Goal: Information Seeking & Learning: Understand process/instructions

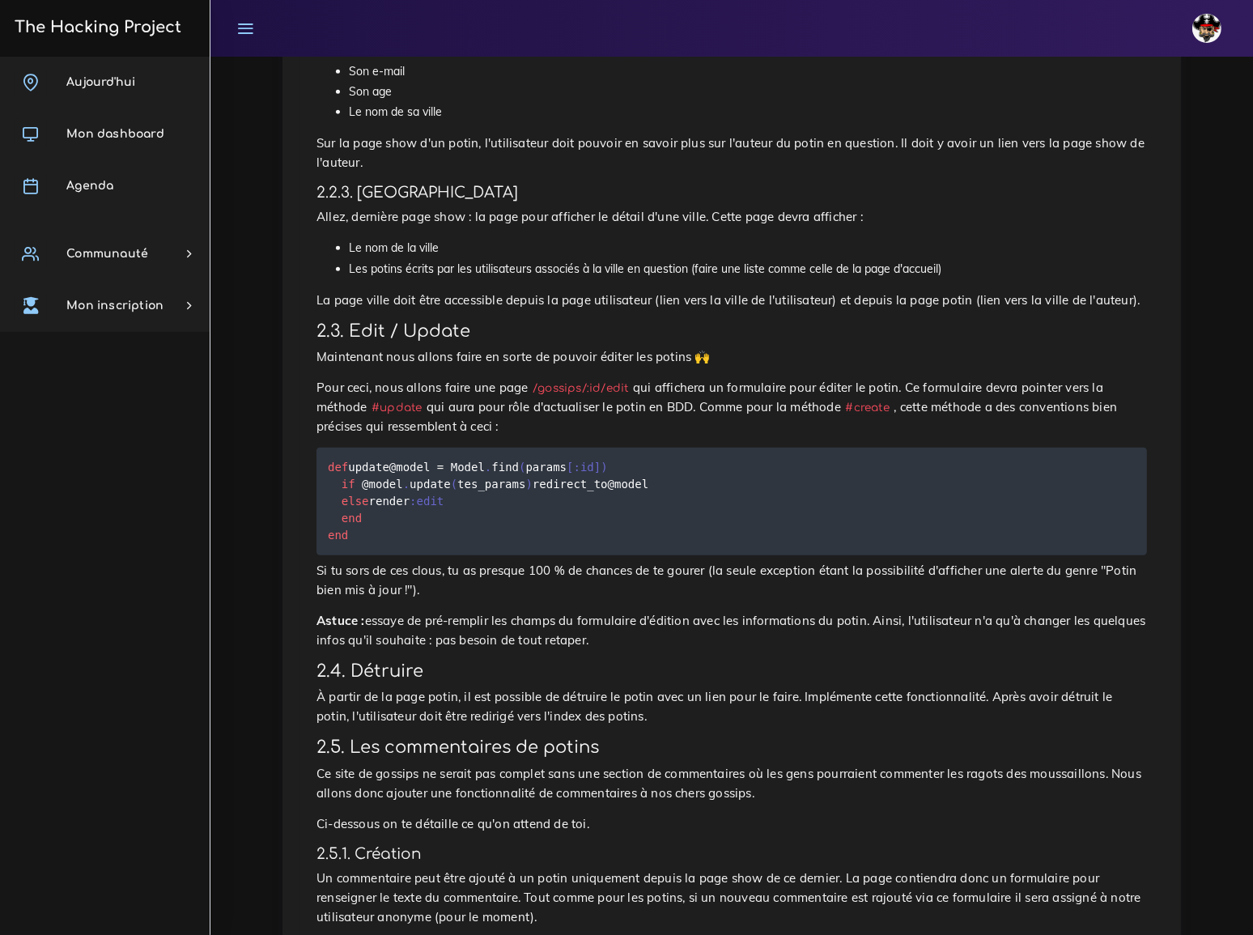
scroll to position [1398, 0]
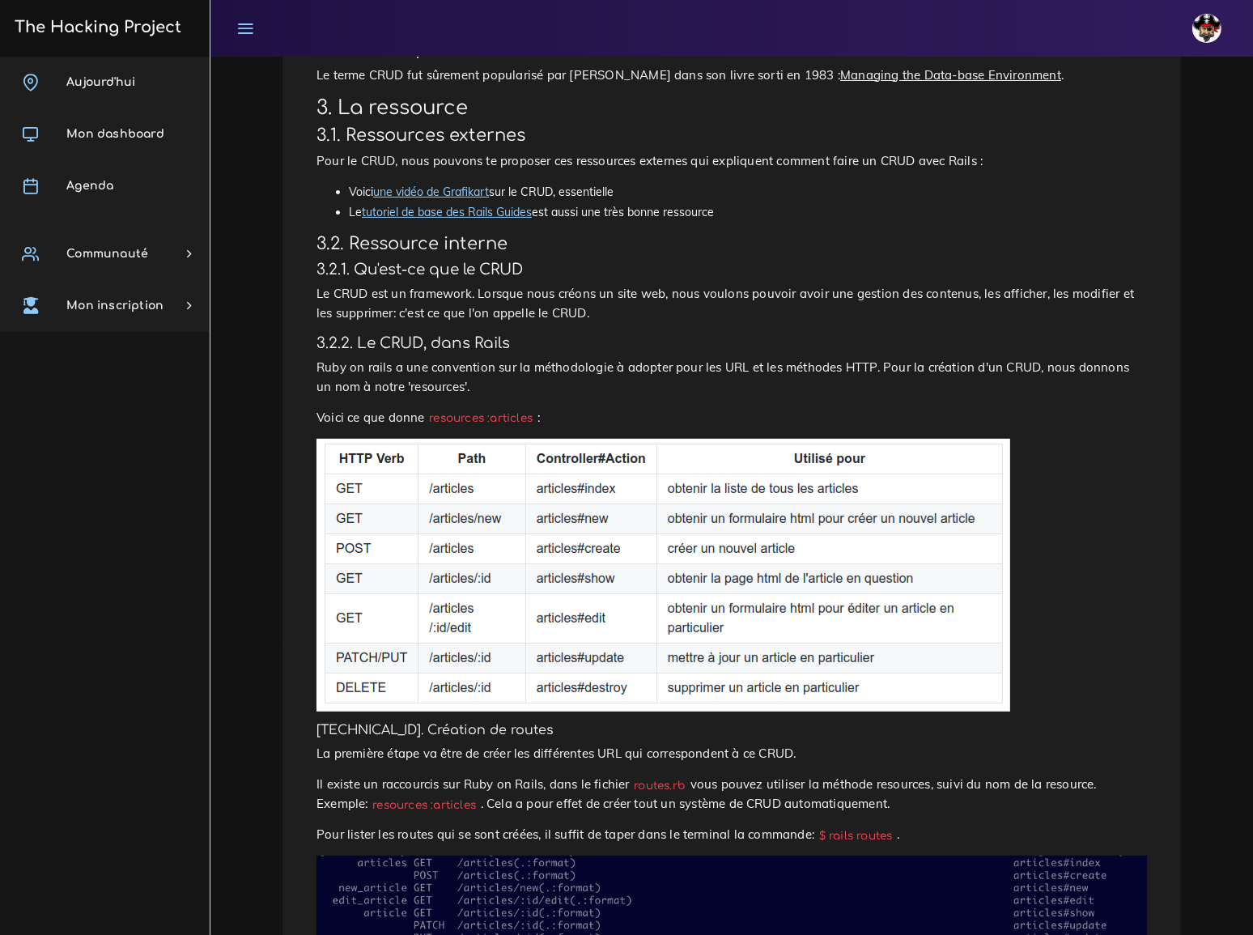
scroll to position [367, 0]
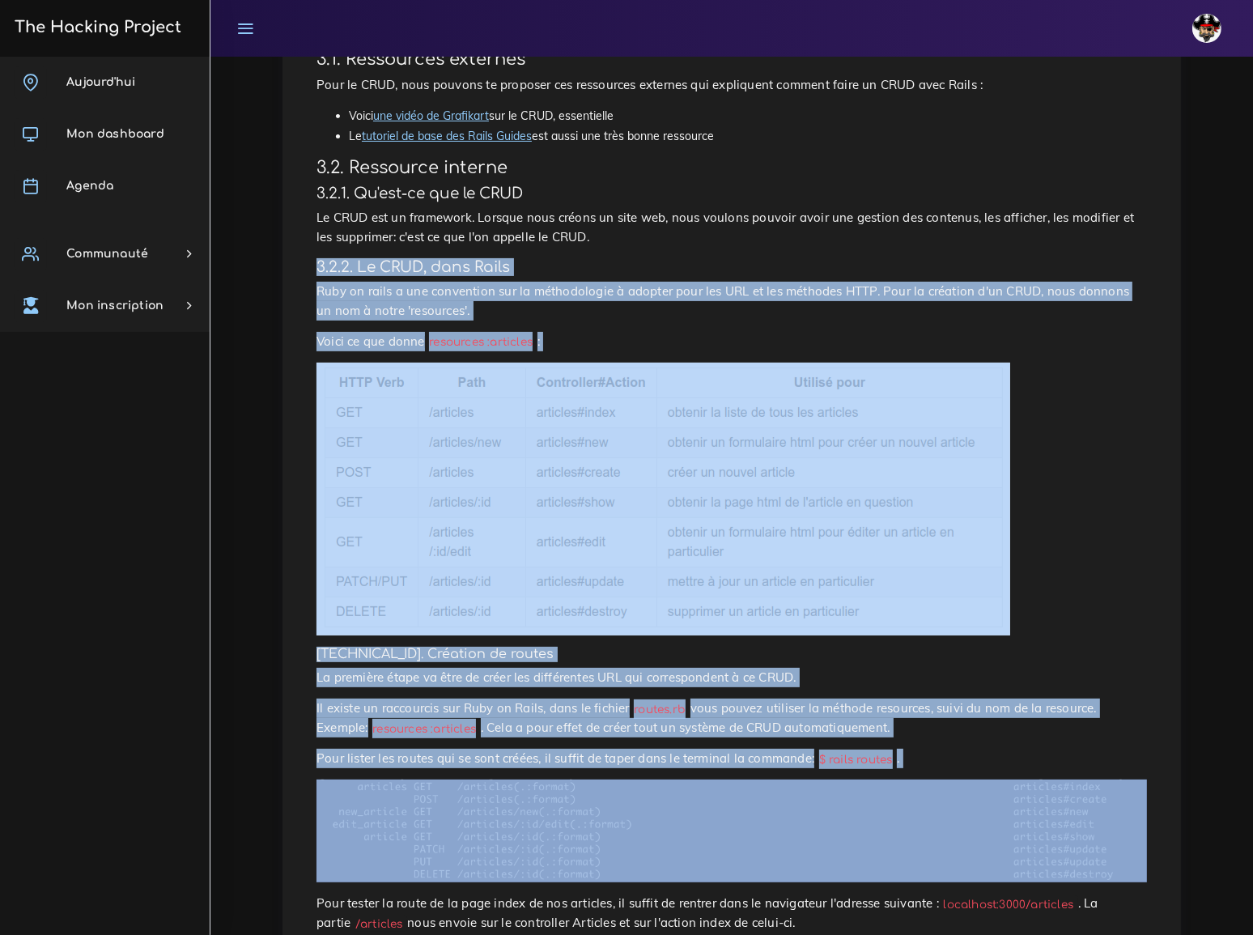
drag, startPoint x: 318, startPoint y: 244, endPoint x: 601, endPoint y: 741, distance: 571.9
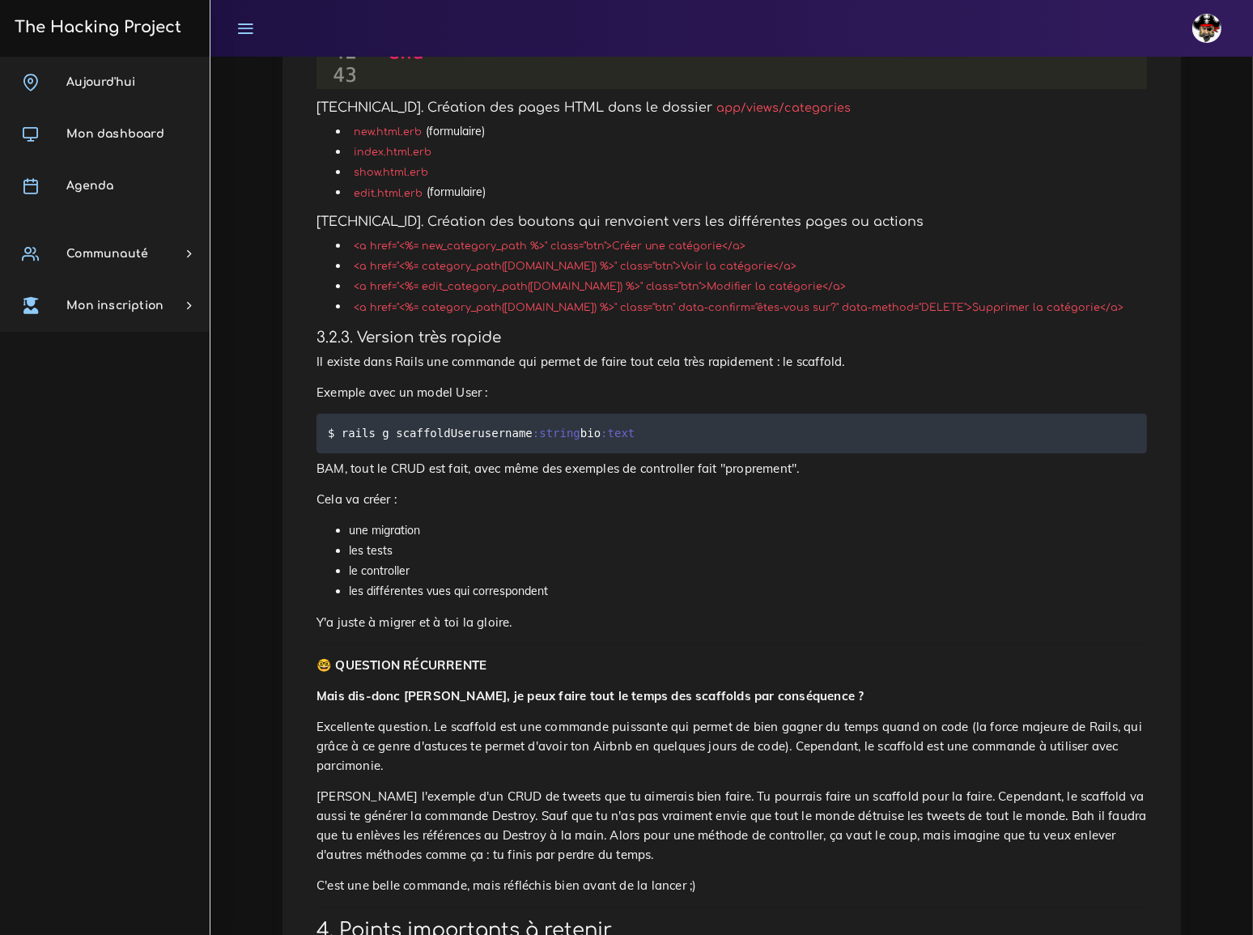
scroll to position [6156, 0]
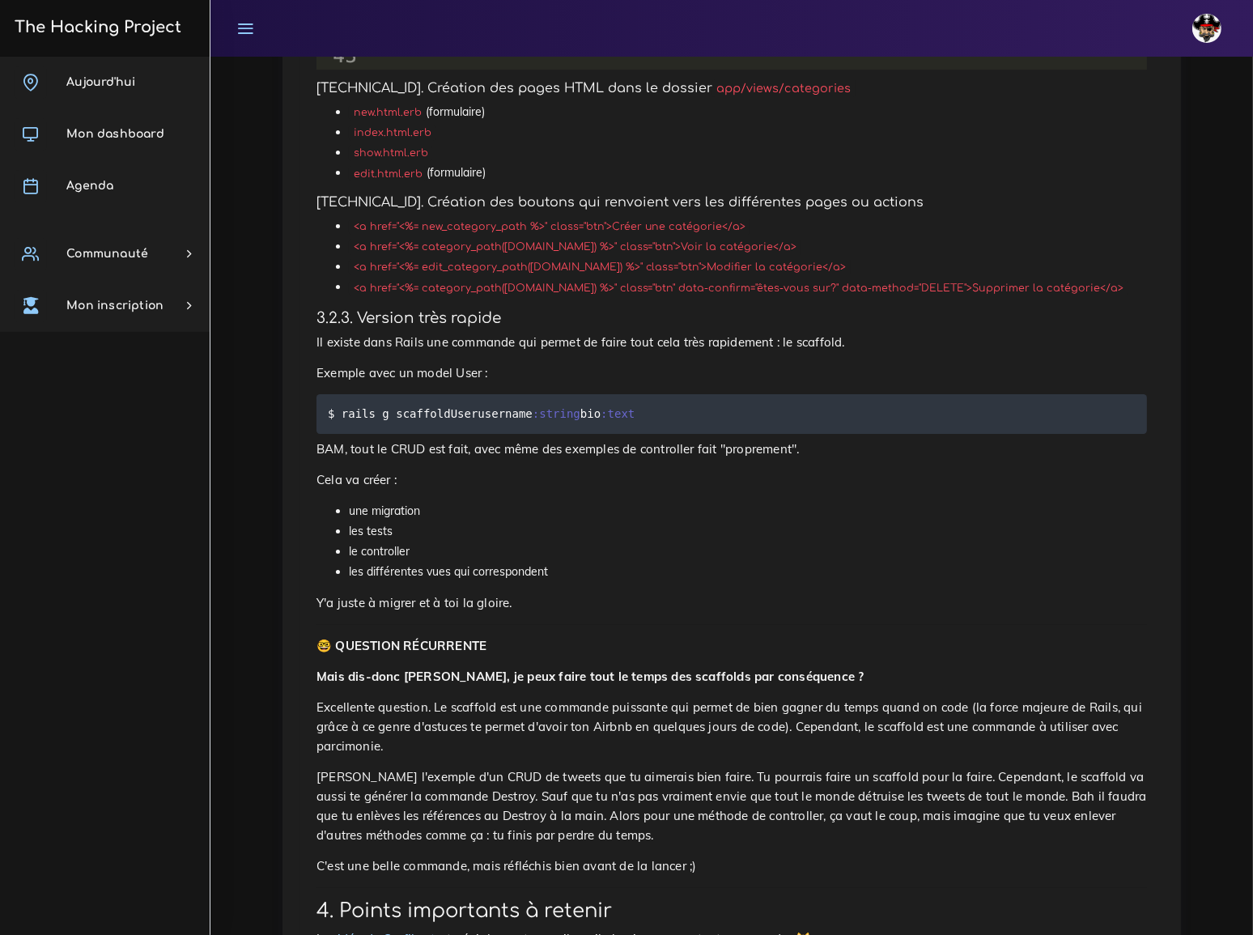
click at [535, 767] on p "Prenons l'exemple d'un CRUD de tweets que tu aimerais bien faire. Tu pourrais f…" at bounding box center [731, 806] width 830 height 78
click at [534, 767] on p "Prenons l'exemple d'un CRUD de tweets que tu aimerais bien faire. Tu pourrais f…" at bounding box center [731, 806] width 830 height 78
click at [365, 767] on p "Prenons l'exemple d'un CRUD de tweets que tu aimerais bien faire. Tu pourrais f…" at bounding box center [731, 806] width 830 height 78
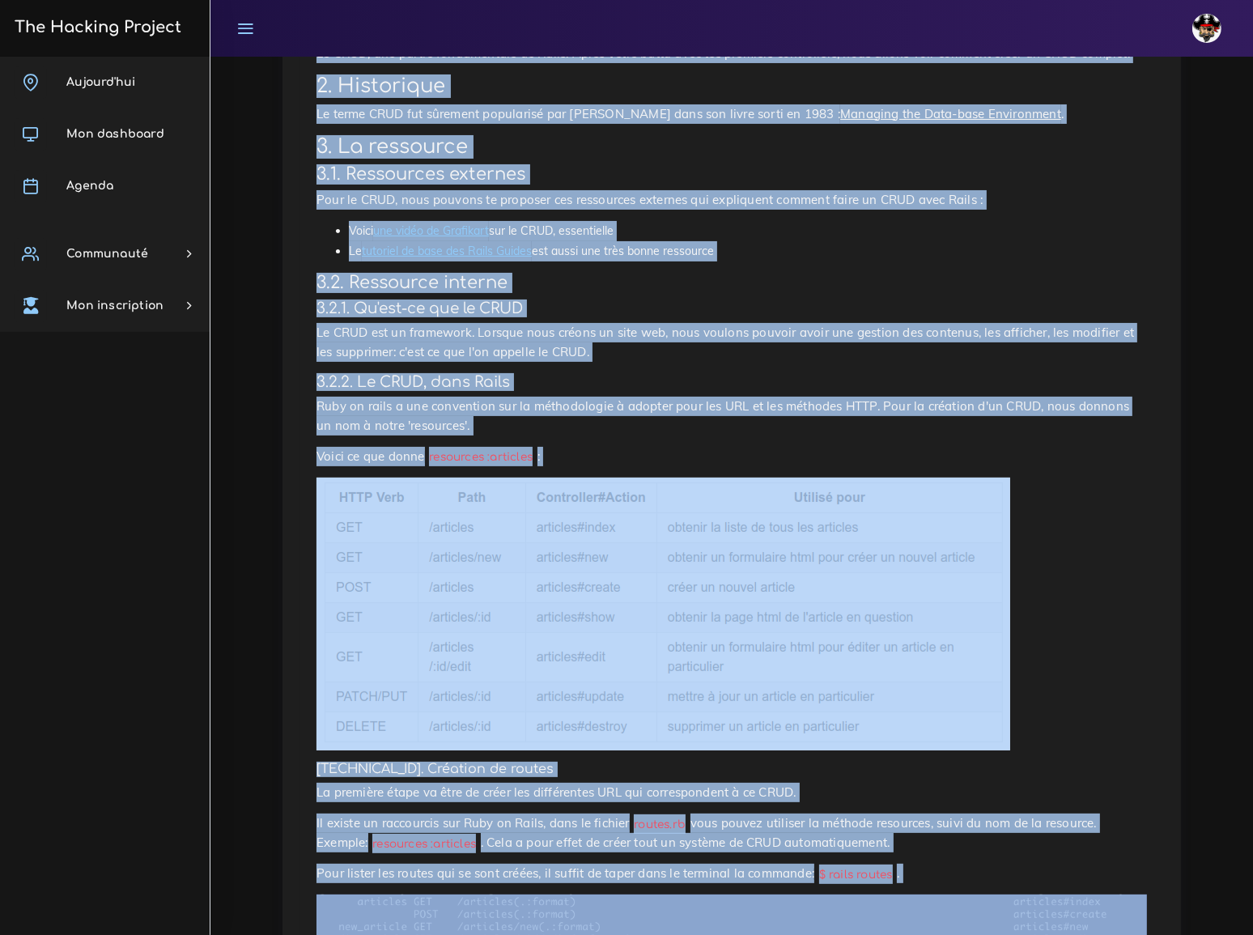
scroll to position [0, 0]
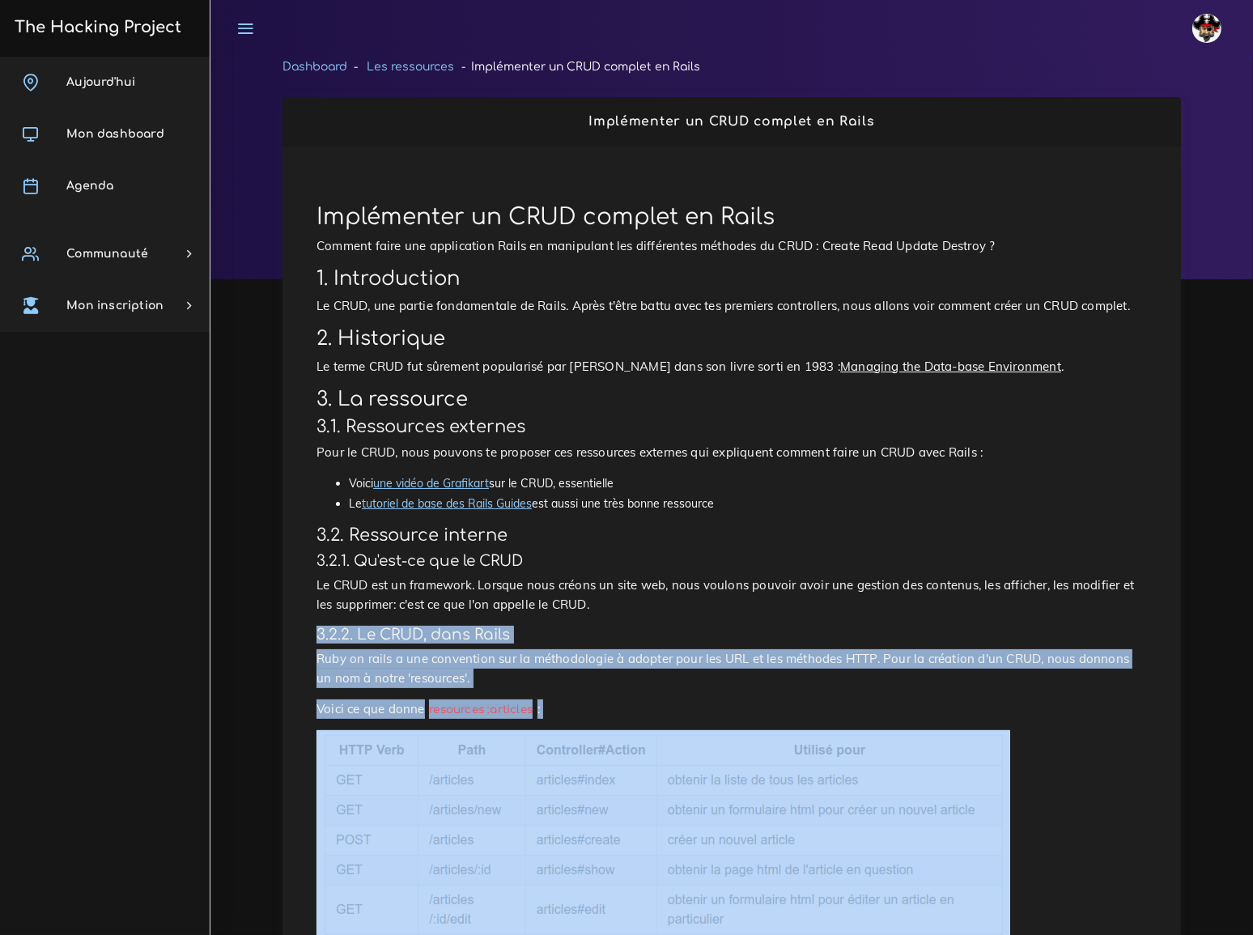
drag, startPoint x: 349, startPoint y: 628, endPoint x: 304, endPoint y: 609, distance: 48.2
copy div "3.2.2. Le CRUD, dans Rails Ruby on rails a une convention sur la méthodologie à…"
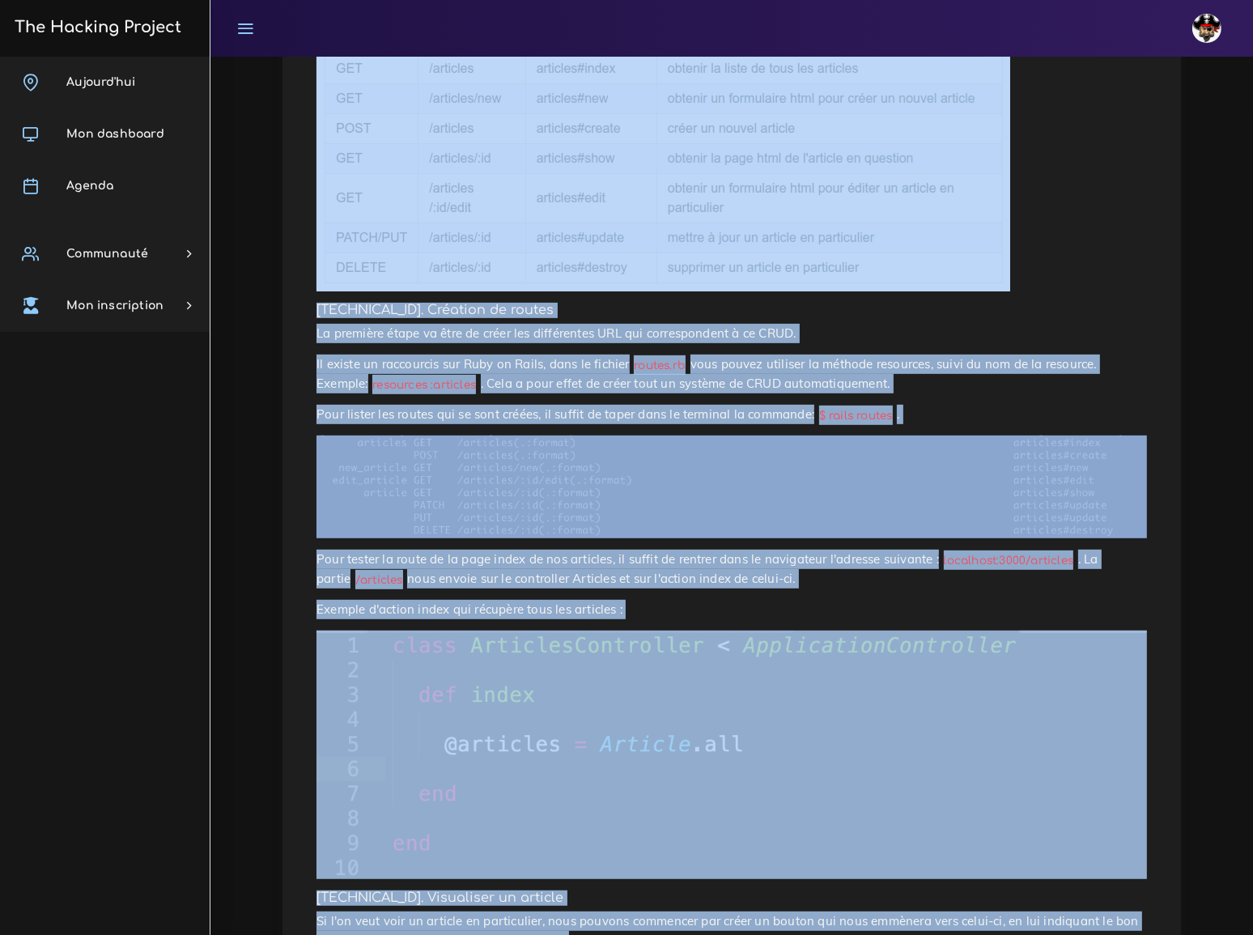
scroll to position [736, 0]
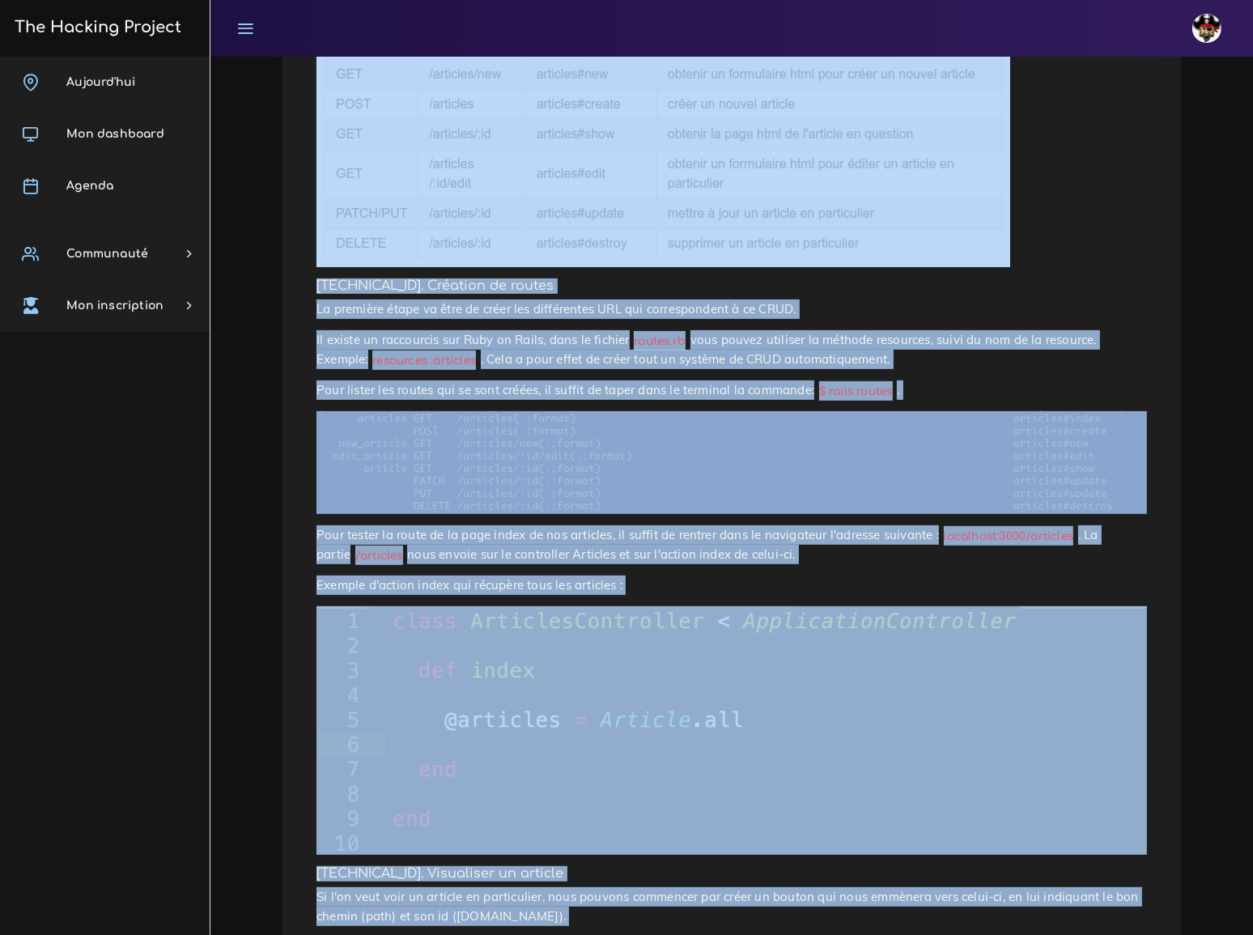
click at [686, 193] on img at bounding box center [663, 130] width 694 height 273
click at [1025, 299] on p "La première étape va être de créer les différentes URL qui correspondent à ce C…" at bounding box center [731, 308] width 830 height 19
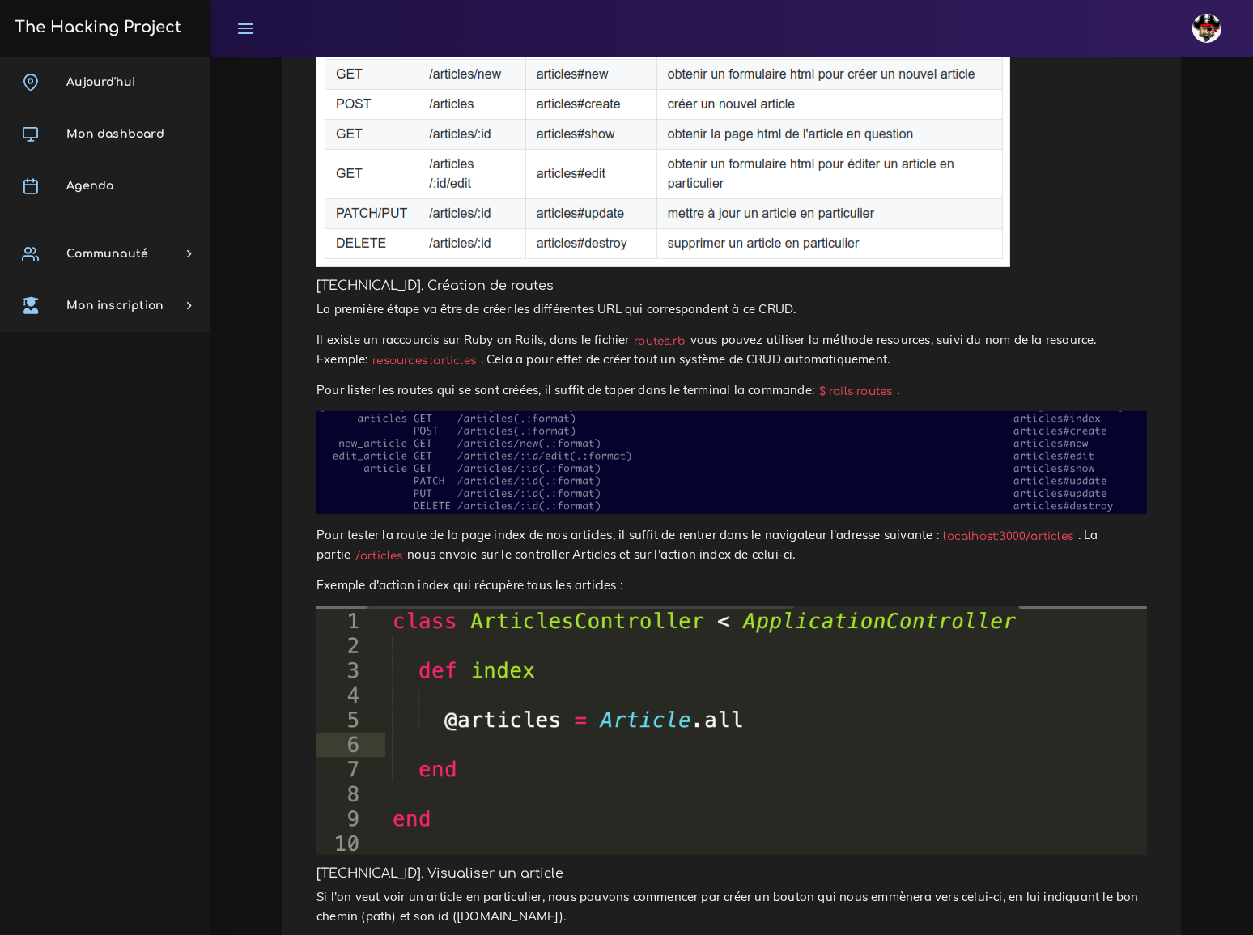
click at [719, 177] on img at bounding box center [663, 130] width 694 height 273
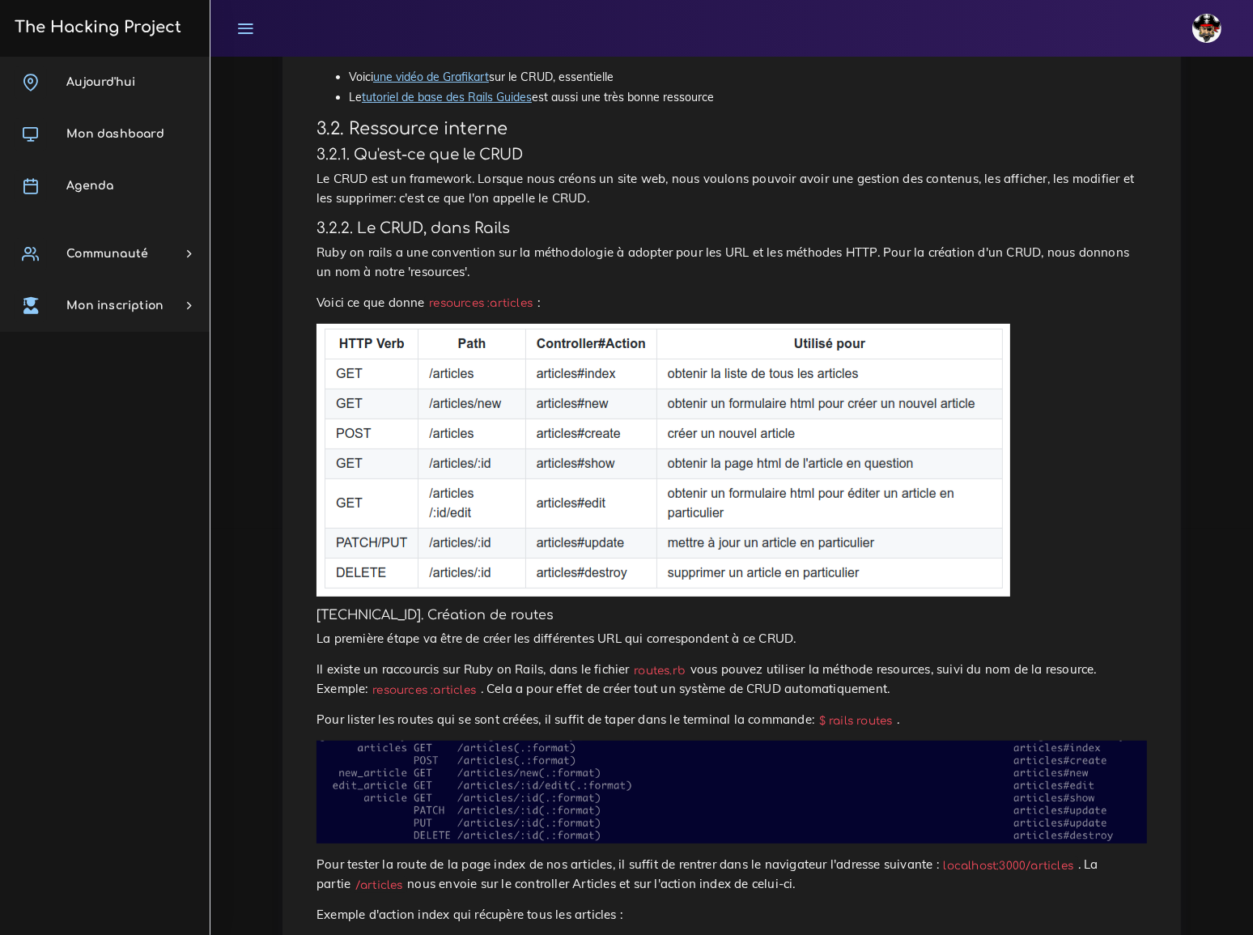
scroll to position [294, 0]
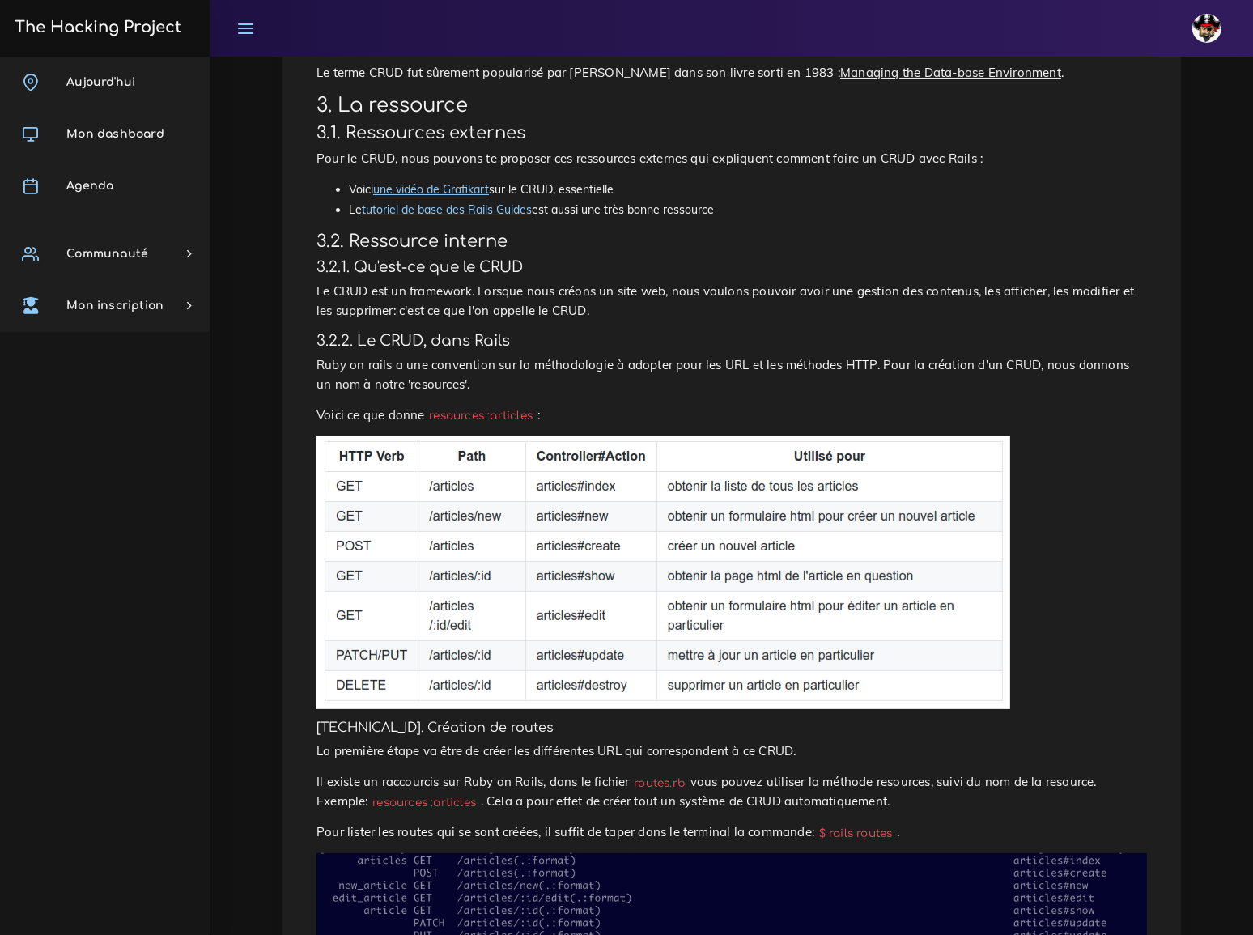
click at [430, 461] on img at bounding box center [663, 572] width 694 height 273
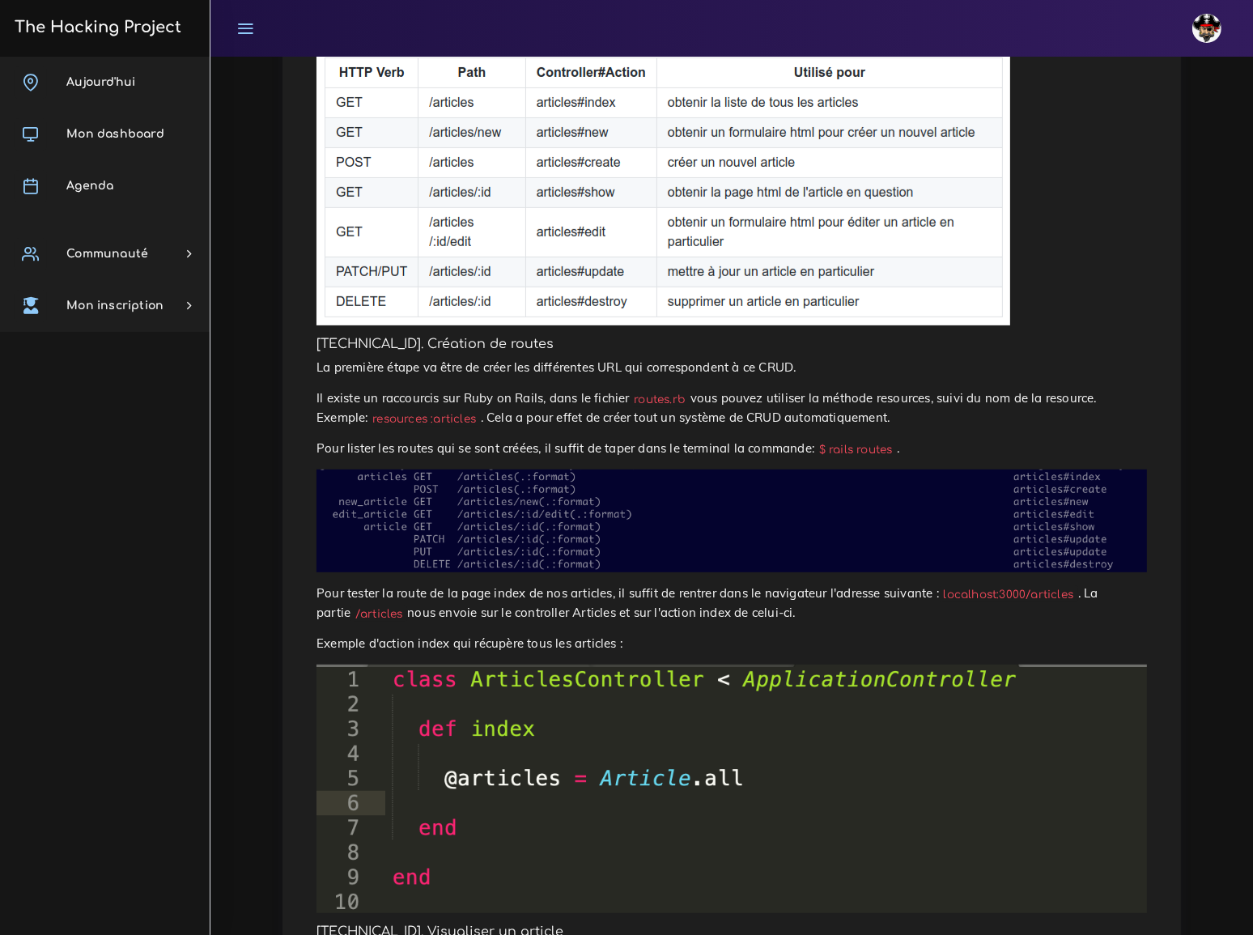
scroll to position [220, 0]
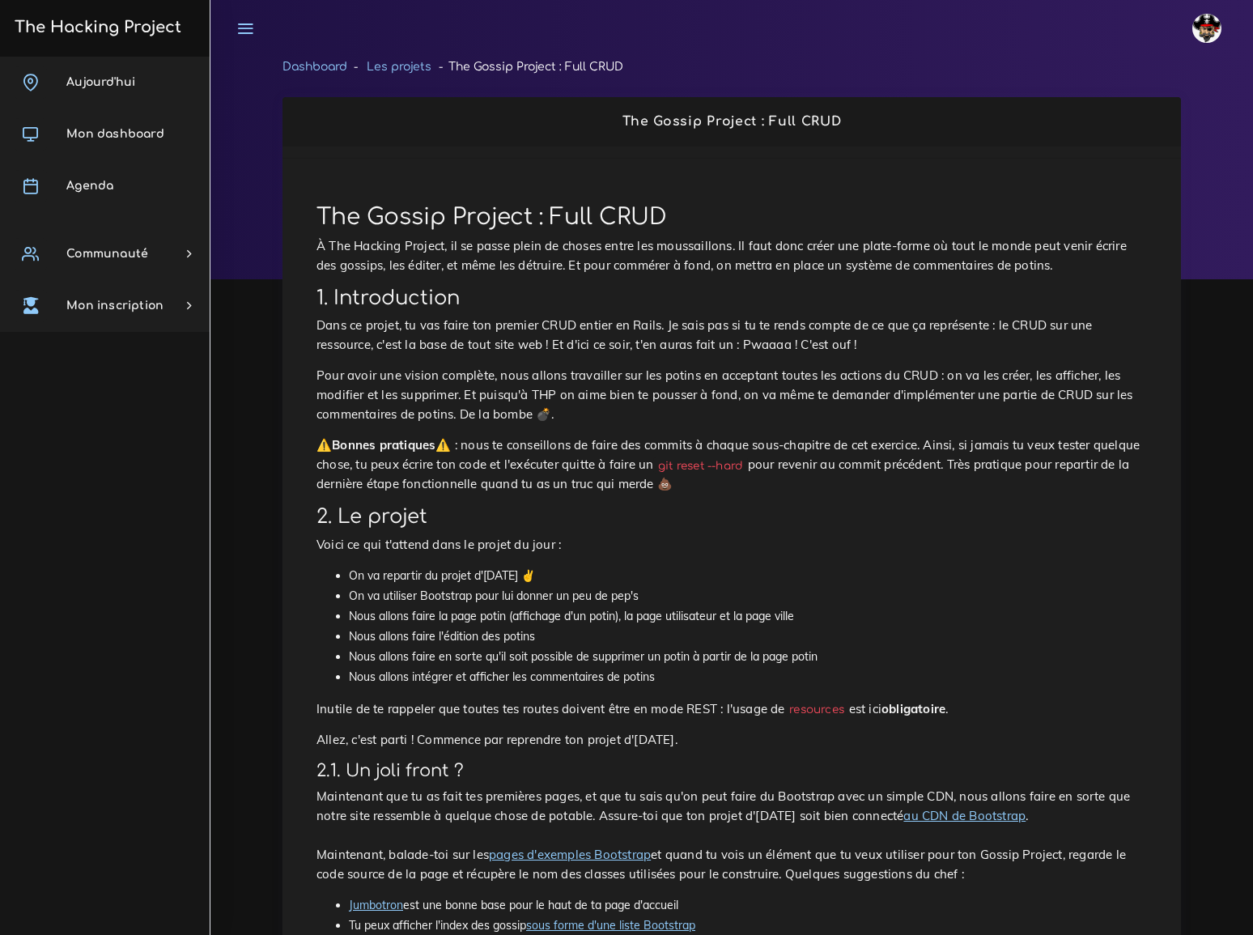
scroll to position [1398, 0]
